Goal: Transaction & Acquisition: Obtain resource

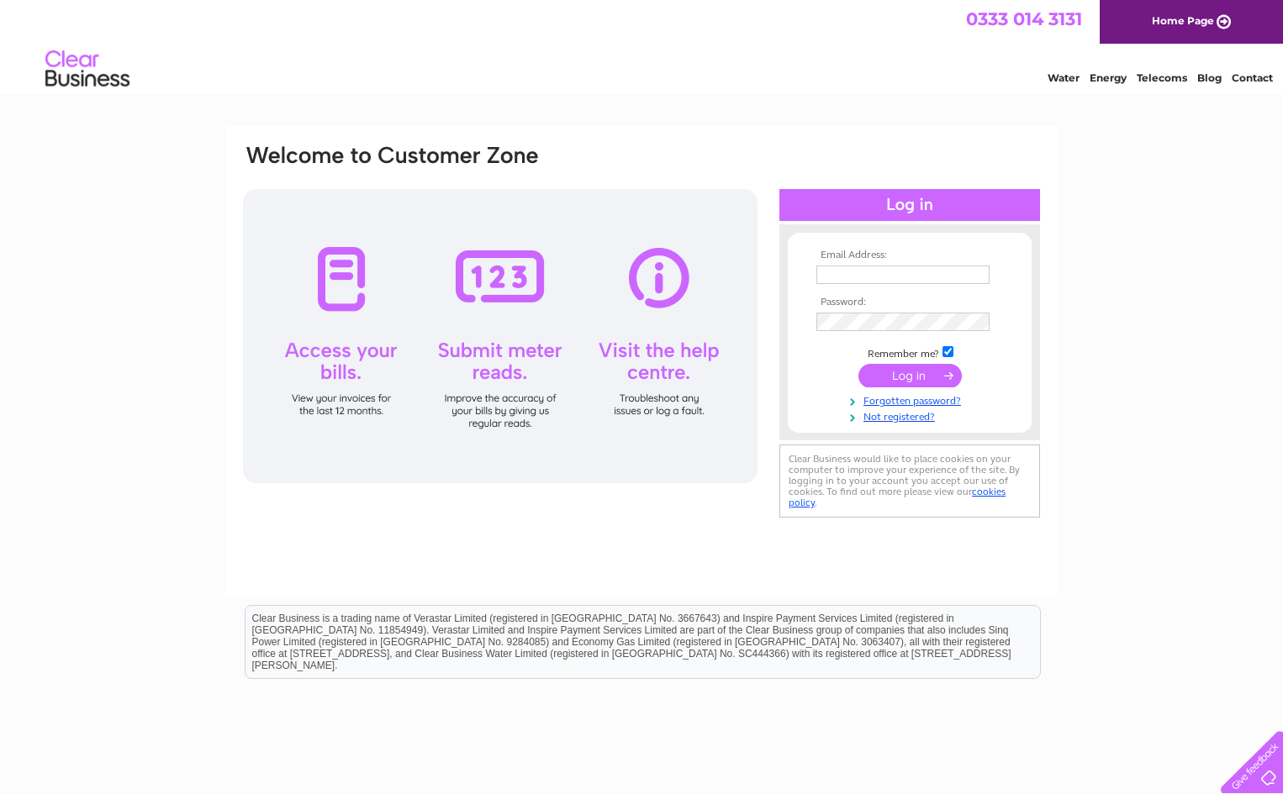
type input "kevin@kevincuthbert.com"
click at [910, 380] on input "submit" at bounding box center [909, 376] width 103 height 24
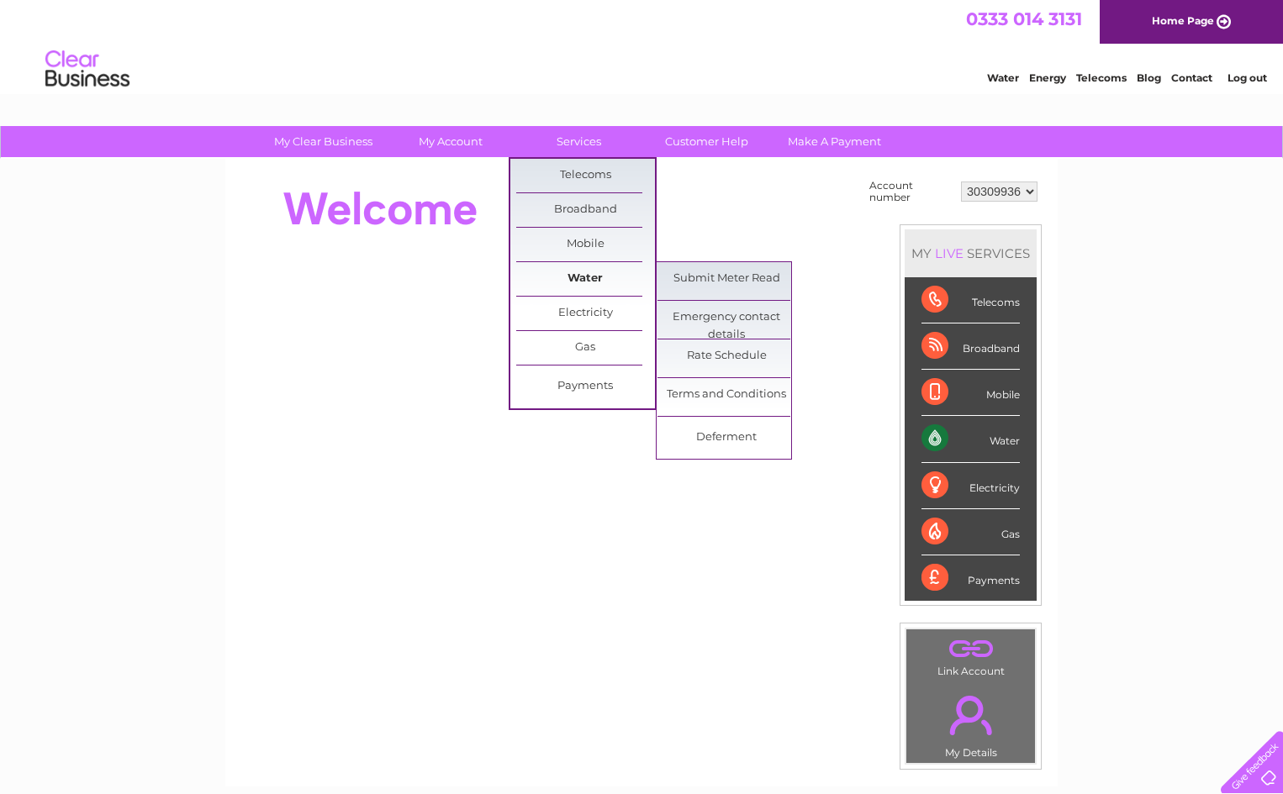
click at [578, 281] on link "Water" at bounding box center [585, 279] width 139 height 34
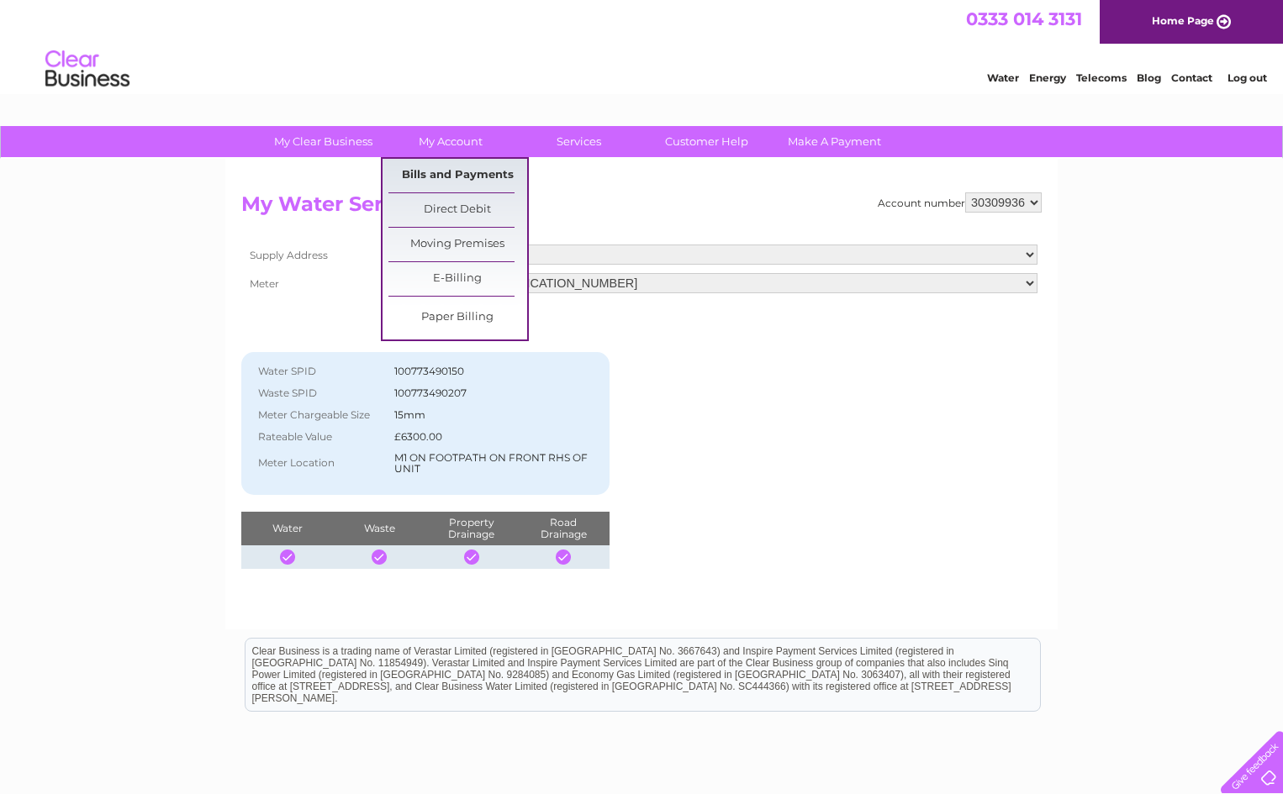
click at [450, 175] on link "Bills and Payments" at bounding box center [457, 176] width 139 height 34
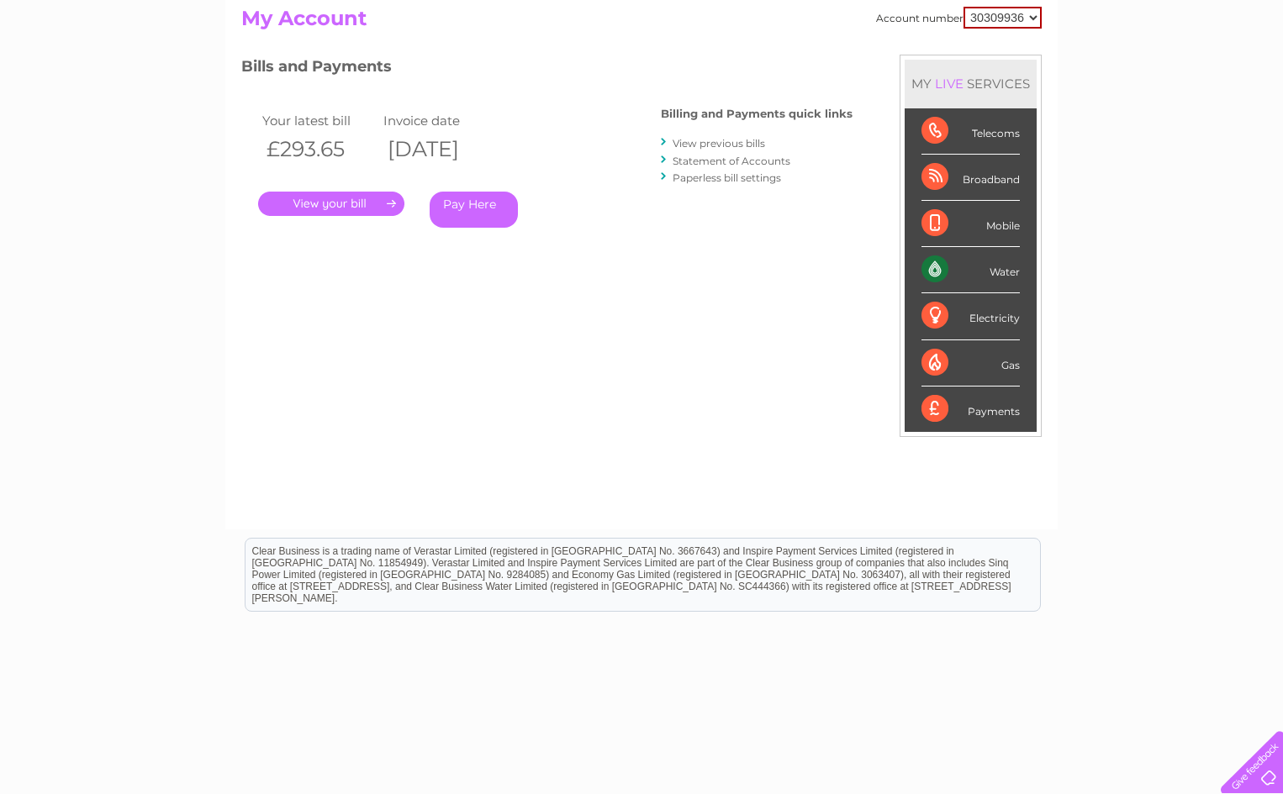
scroll to position [221, 0]
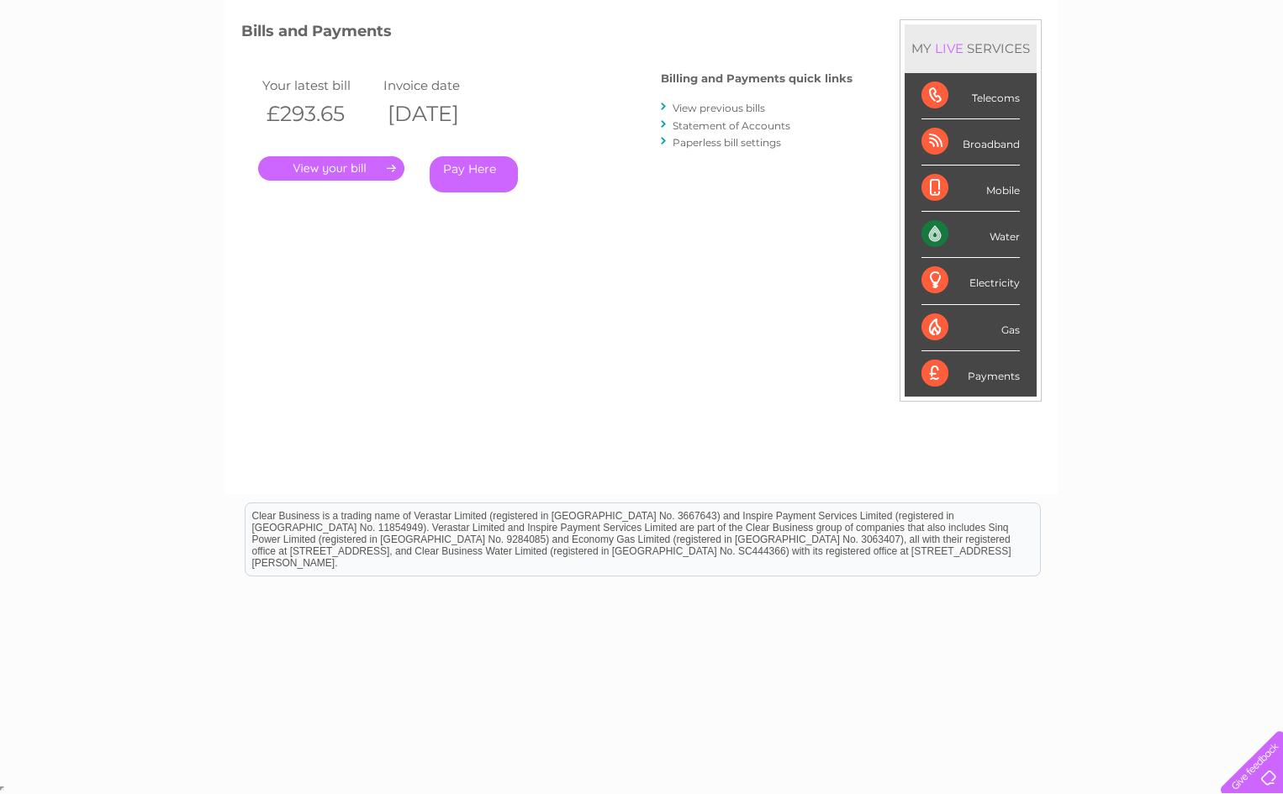
click at [715, 109] on link "View previous bills" at bounding box center [718, 108] width 92 height 13
click at [721, 121] on link "Statement of Accounts" at bounding box center [731, 125] width 118 height 13
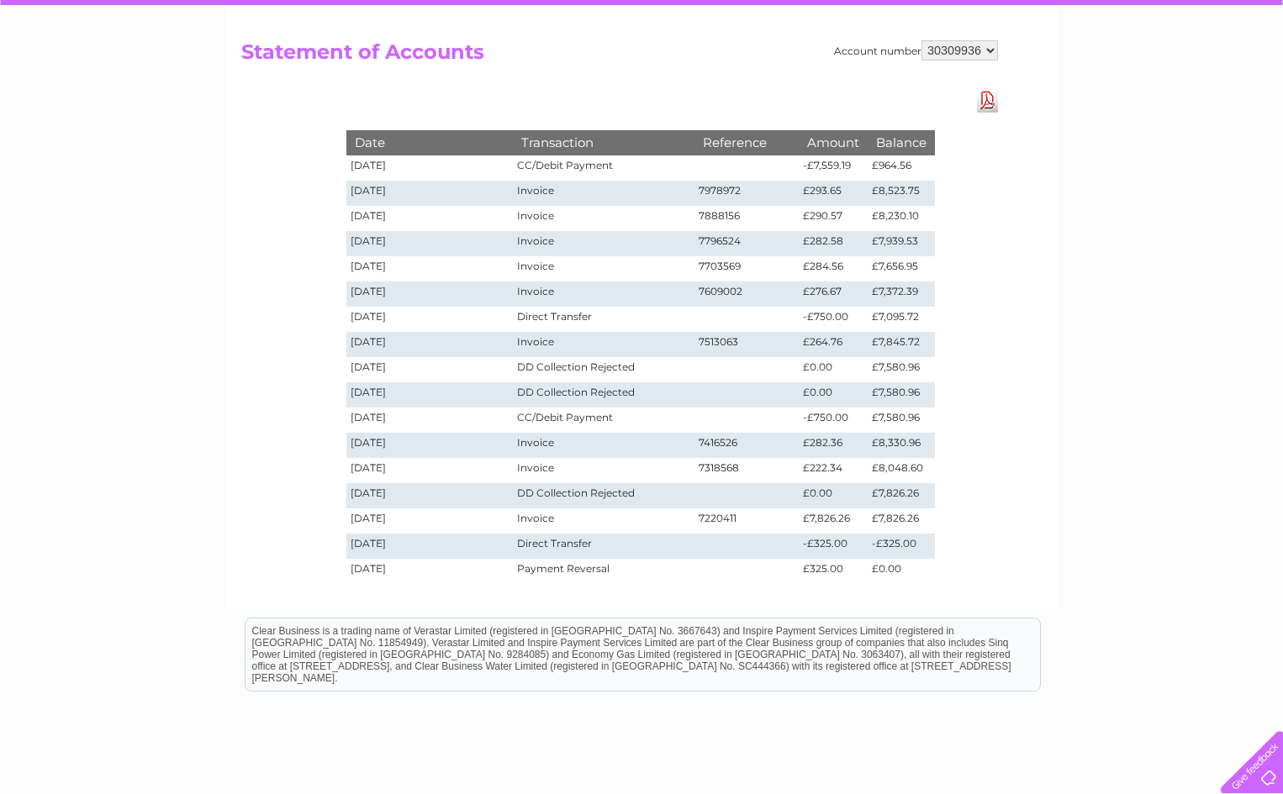
scroll to position [224, 0]
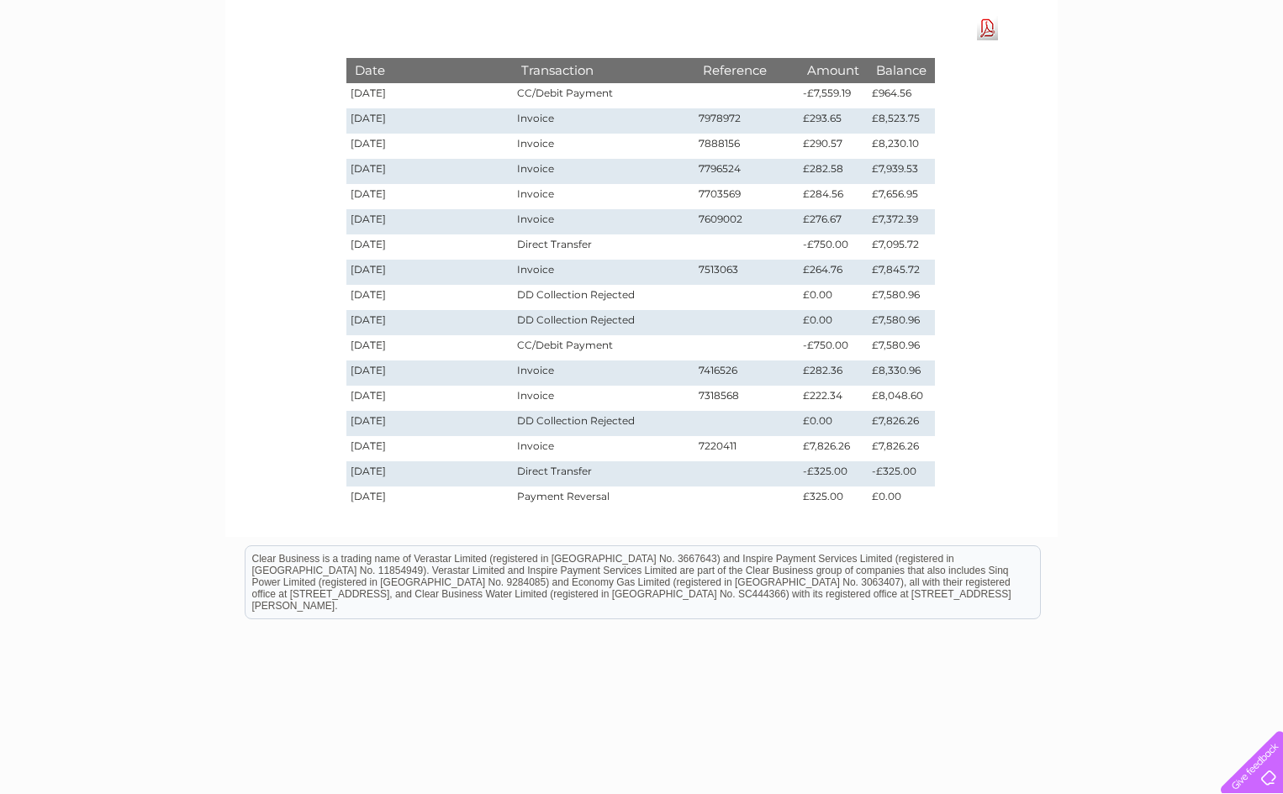
click at [986, 32] on link "Download Pdf" at bounding box center [987, 28] width 21 height 24
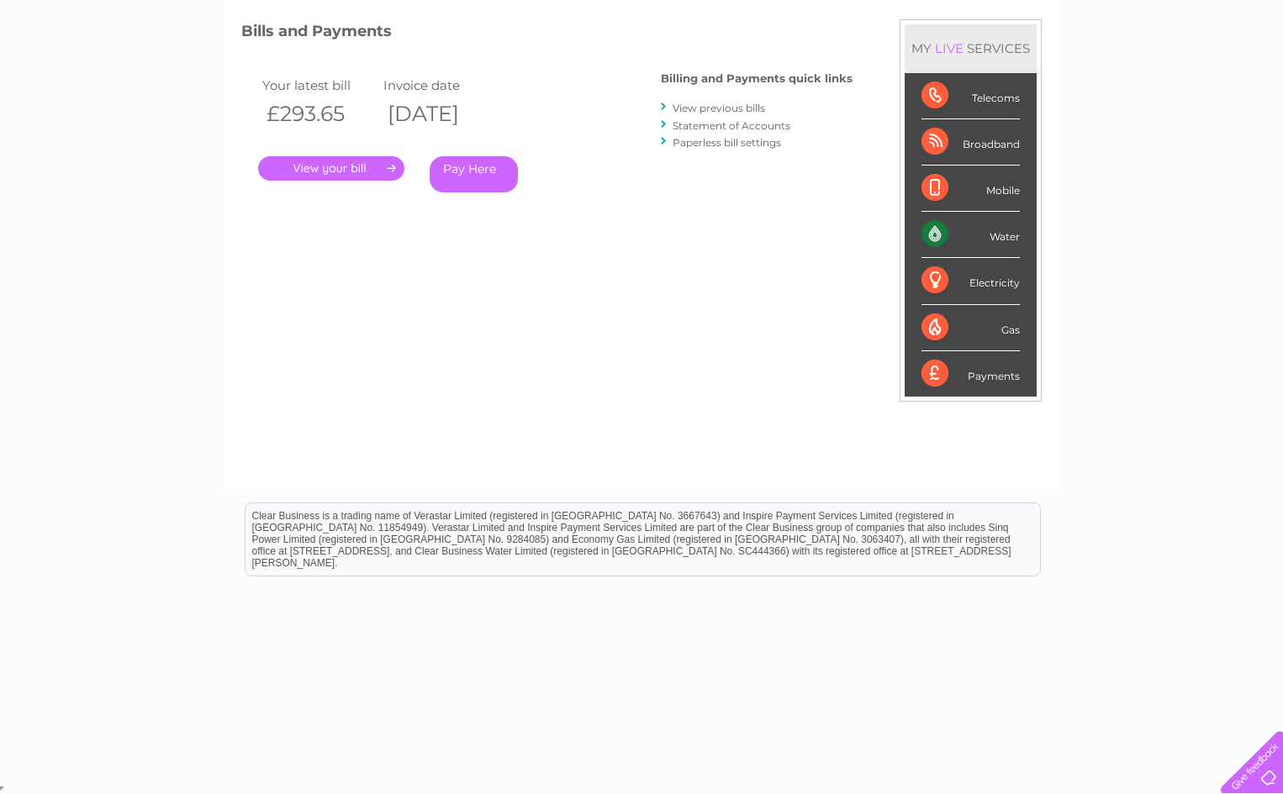
click at [693, 108] on link "View previous bills" at bounding box center [718, 108] width 92 height 13
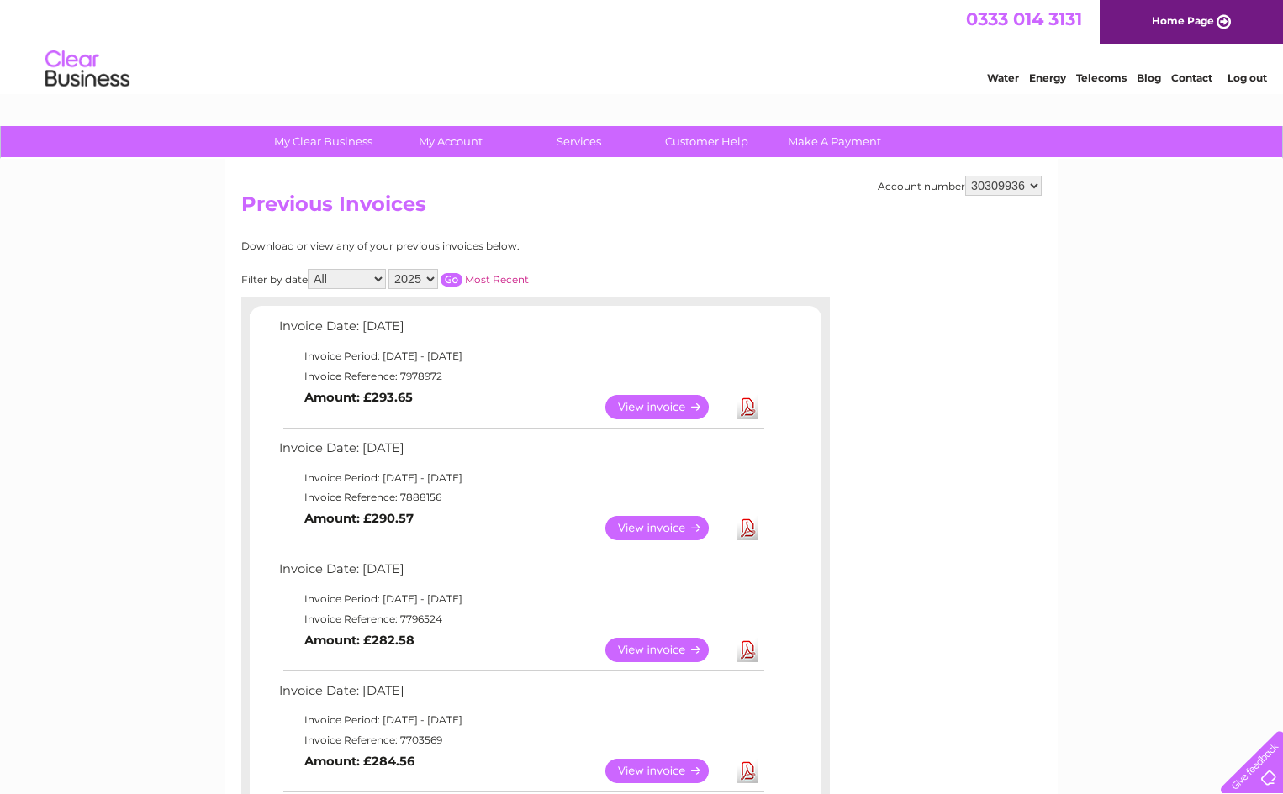
click at [662, 530] on link "View" at bounding box center [667, 528] width 124 height 24
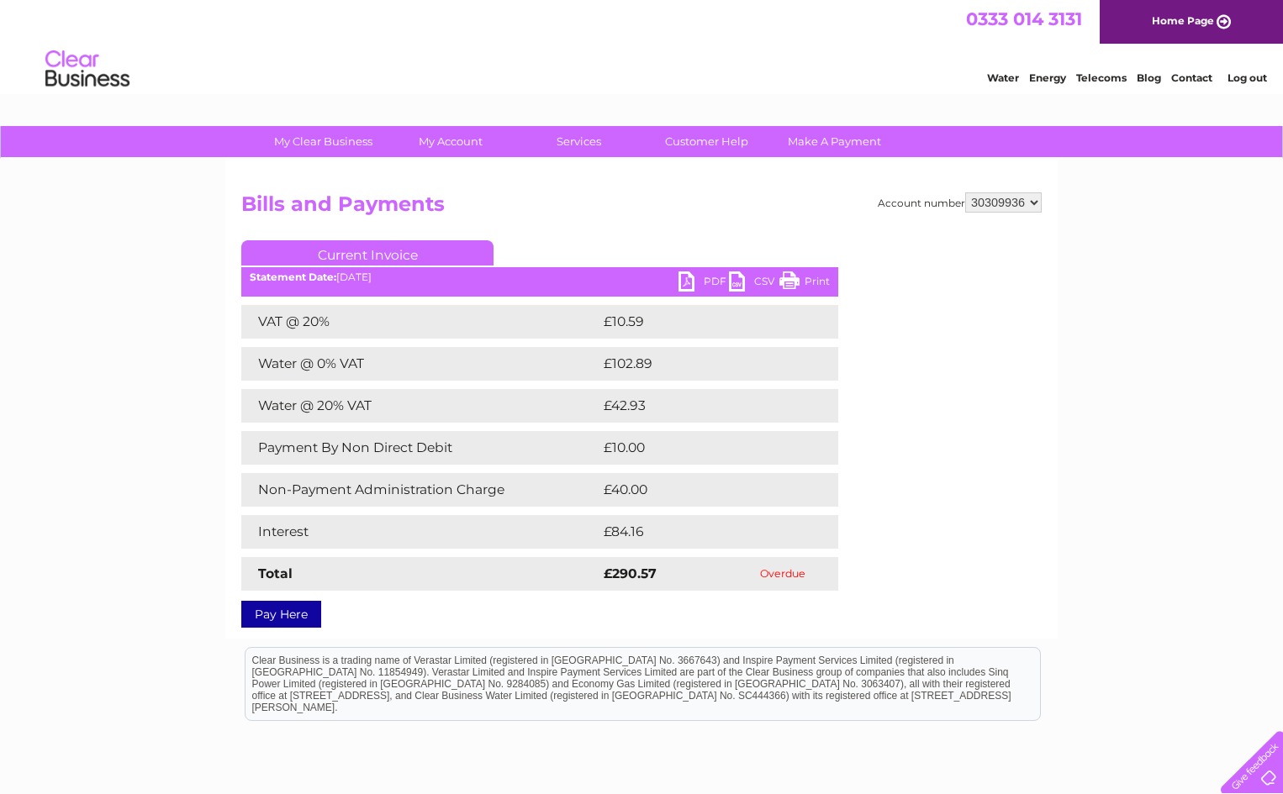
click at [693, 277] on link "PDF" at bounding box center [703, 284] width 50 height 24
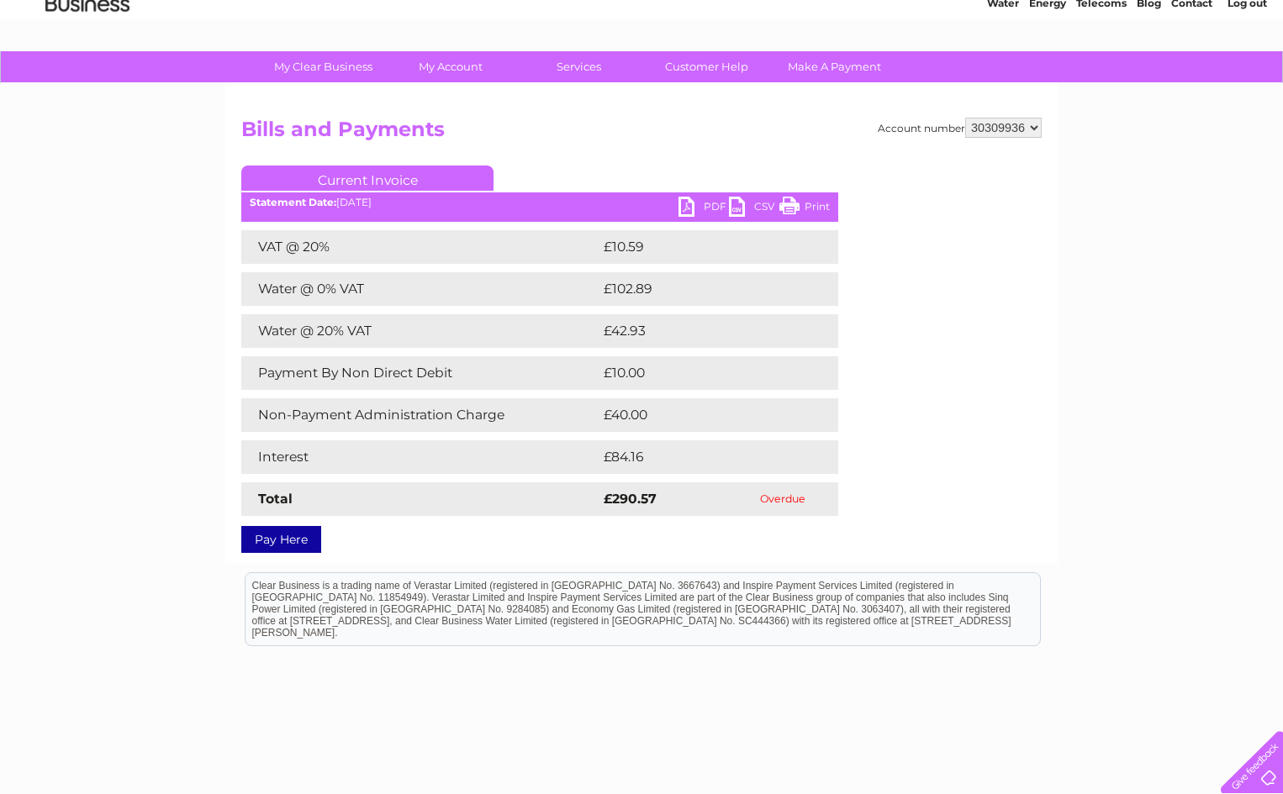
scroll to position [112, 0]
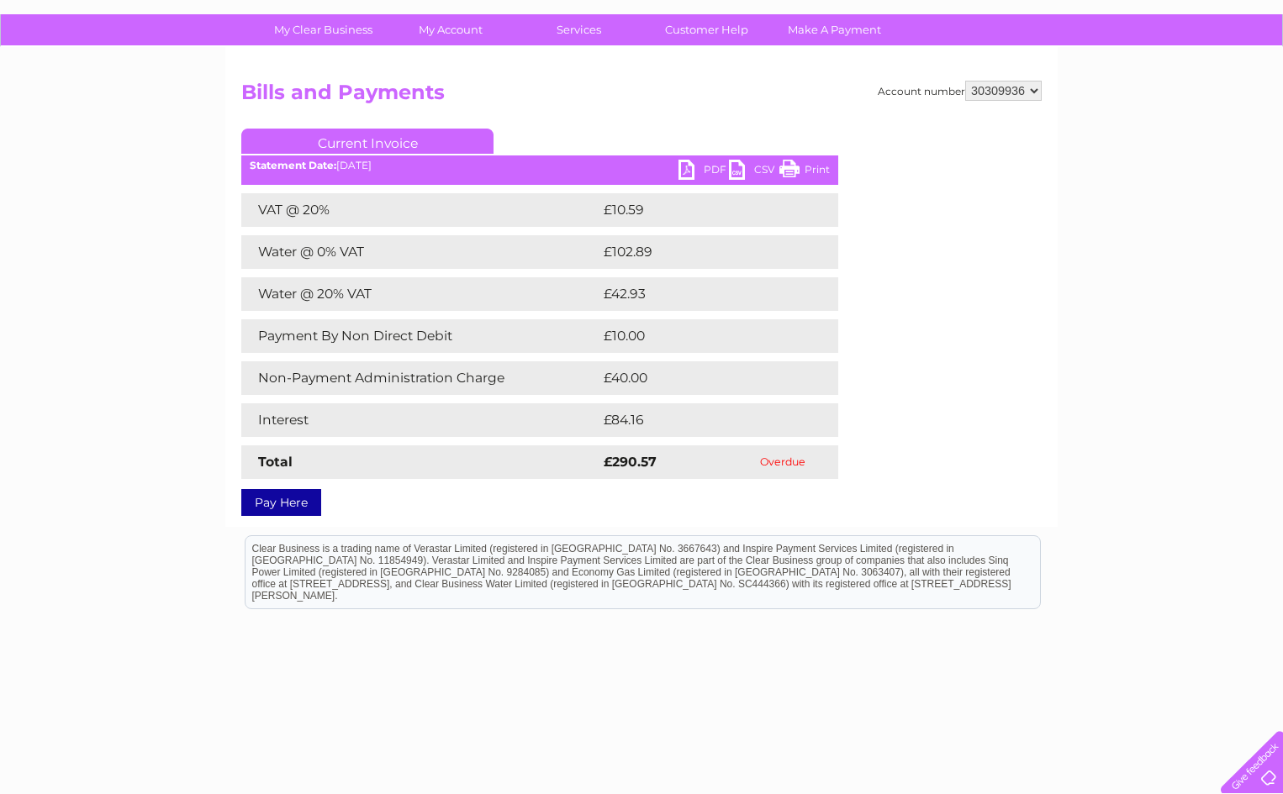
click at [698, 166] on link "PDF" at bounding box center [703, 172] width 50 height 24
